Goal: Find specific page/section: Find specific page/section

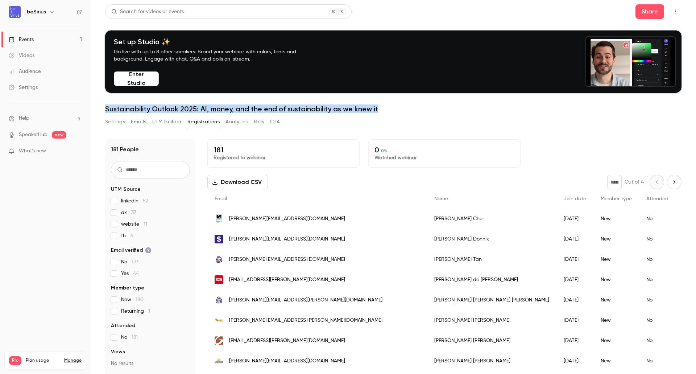
scroll to position [27, 0]
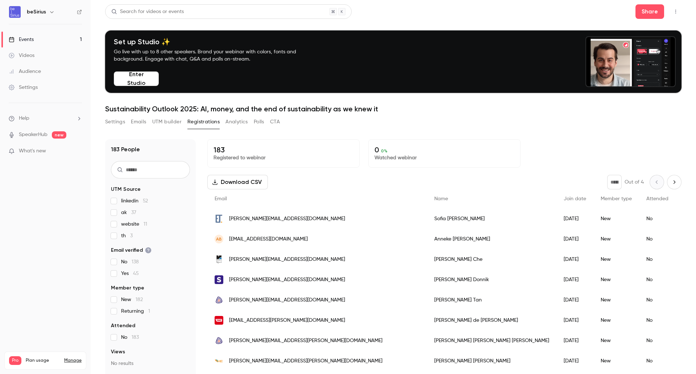
click at [124, 236] on span "th 3" at bounding box center [127, 235] width 12 height 7
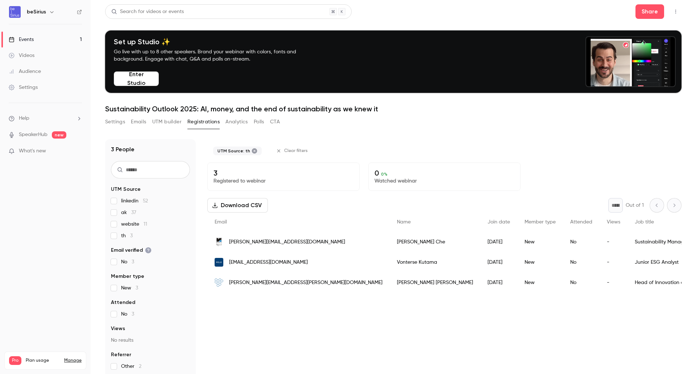
click at [121, 203] on label "linkedin 52" at bounding box center [150, 200] width 79 height 7
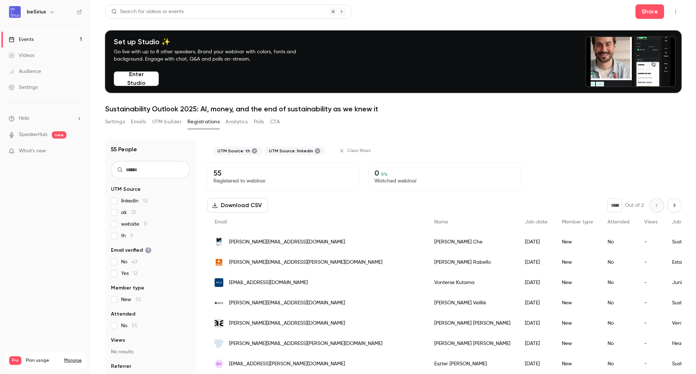
click at [121, 203] on label "linkedin 52" at bounding box center [150, 200] width 79 height 7
click at [117, 212] on label "ak 37" at bounding box center [150, 212] width 79 height 7
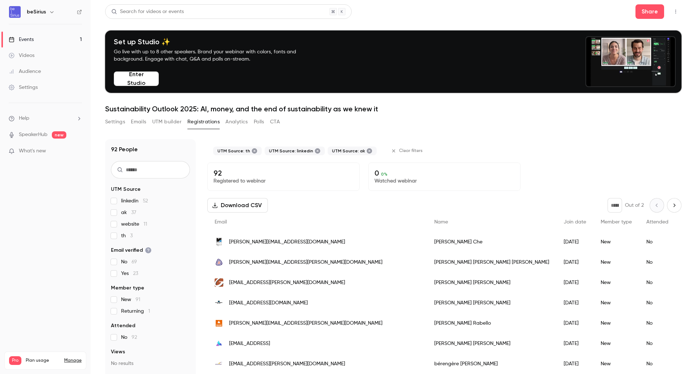
click at [117, 224] on label "website 11" at bounding box center [150, 223] width 79 height 7
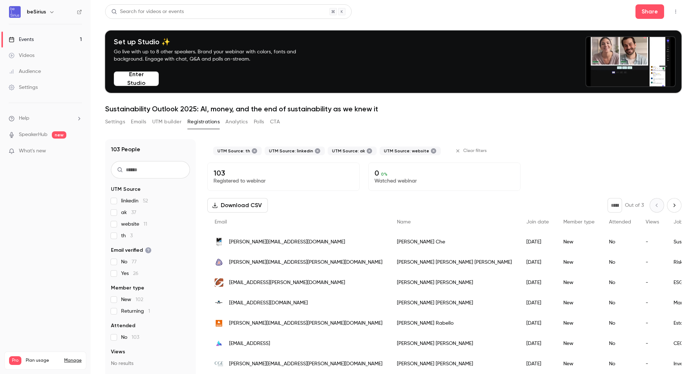
click at [118, 201] on label "linkedin 52" at bounding box center [150, 200] width 79 height 7
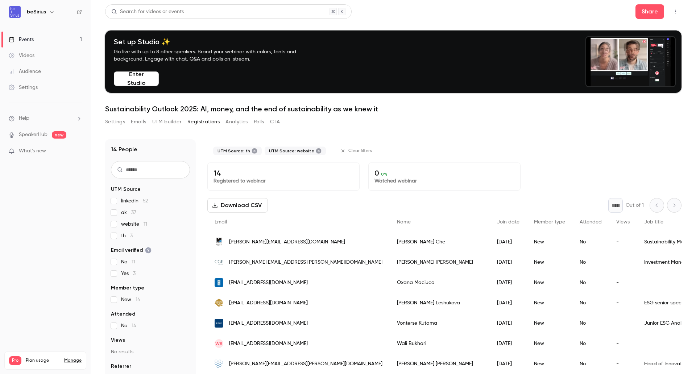
click at [113, 228] on div "linkedin 52 ak 37 website 11 th 3" at bounding box center [150, 218] width 79 height 42
click at [116, 239] on section "UTM Source linkedin 52 ak 37 website 11 th 3 Email verified No 11 Yes 3 Member …" at bounding box center [150, 284] width 79 height 196
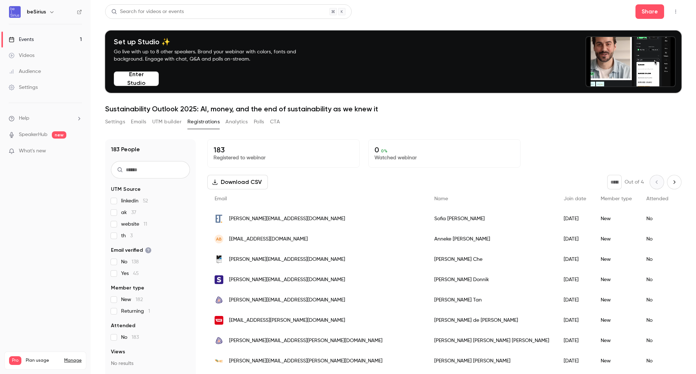
click at [117, 237] on label "th 3" at bounding box center [150, 235] width 79 height 7
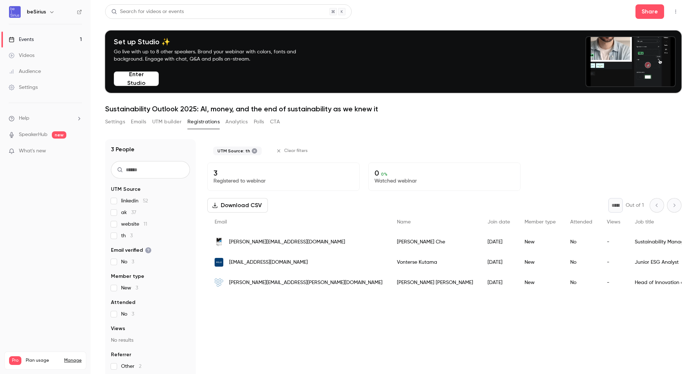
click at [117, 234] on label "th 3" at bounding box center [150, 235] width 79 height 7
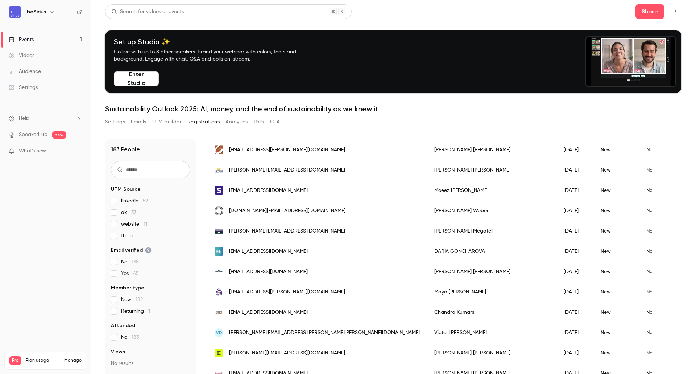
scroll to position [290, 0]
